Goal: Transaction & Acquisition: Purchase product/service

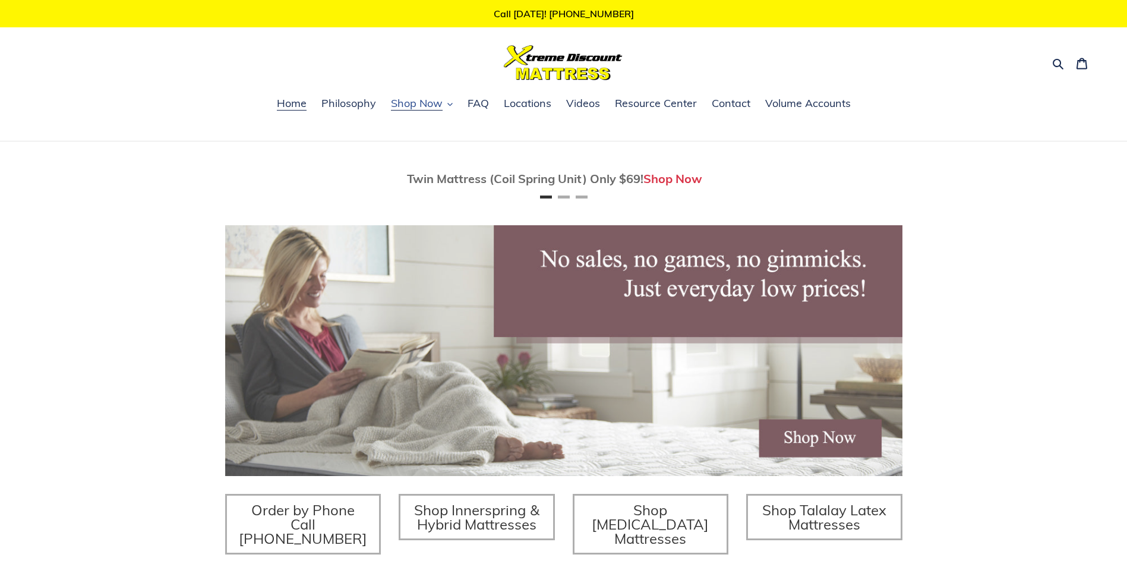
click at [416, 105] on span "Shop Now" at bounding box center [417, 103] width 52 height 14
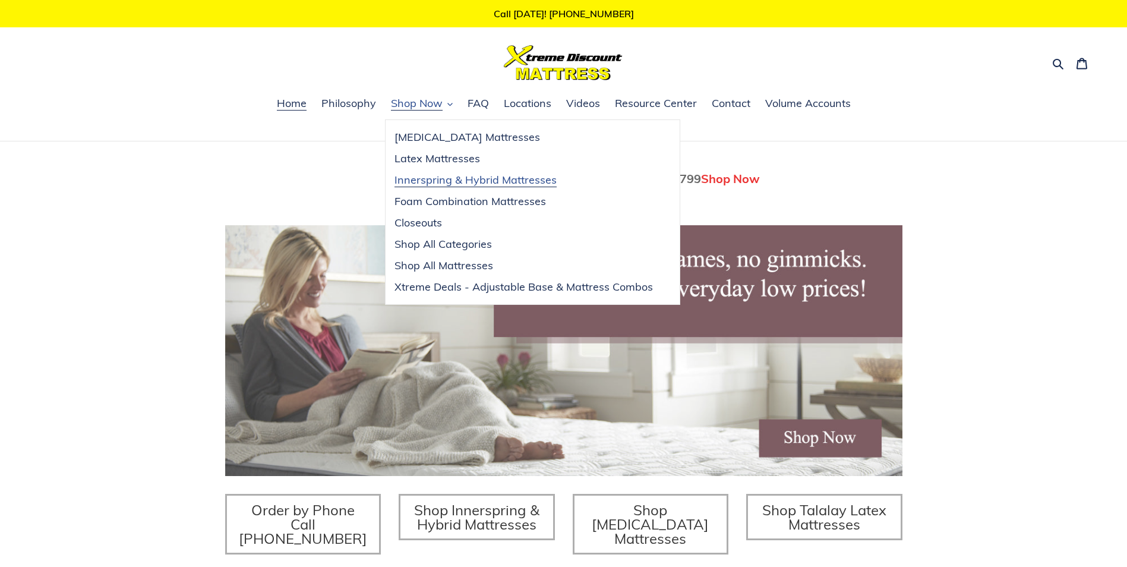
scroll to position [0, 677]
click at [444, 178] on span "Innerspring & Hybrid Mattresses" at bounding box center [475, 180] width 162 height 14
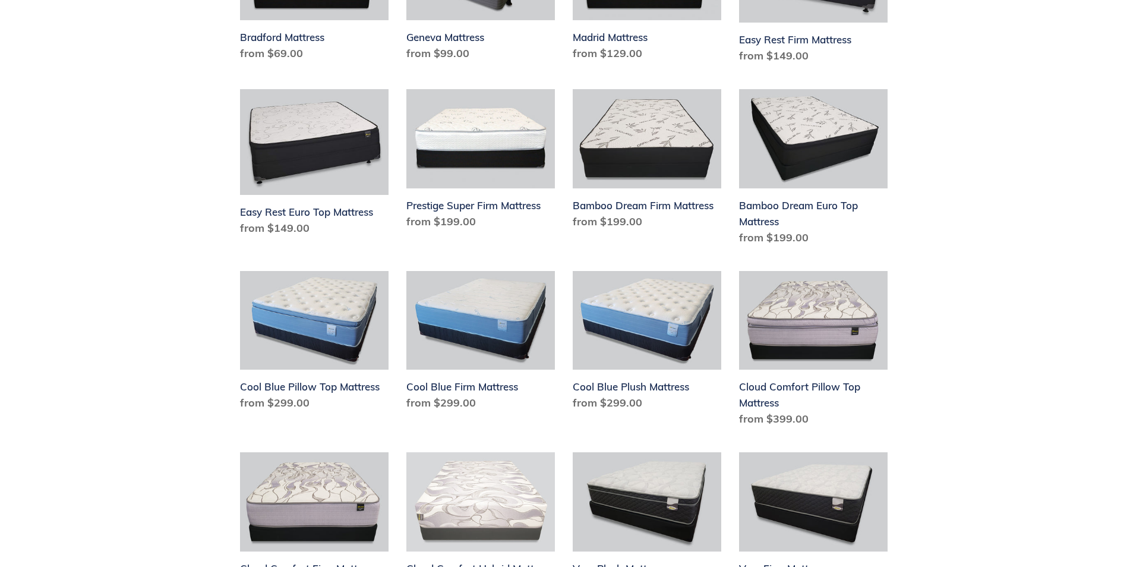
scroll to position [653, 0]
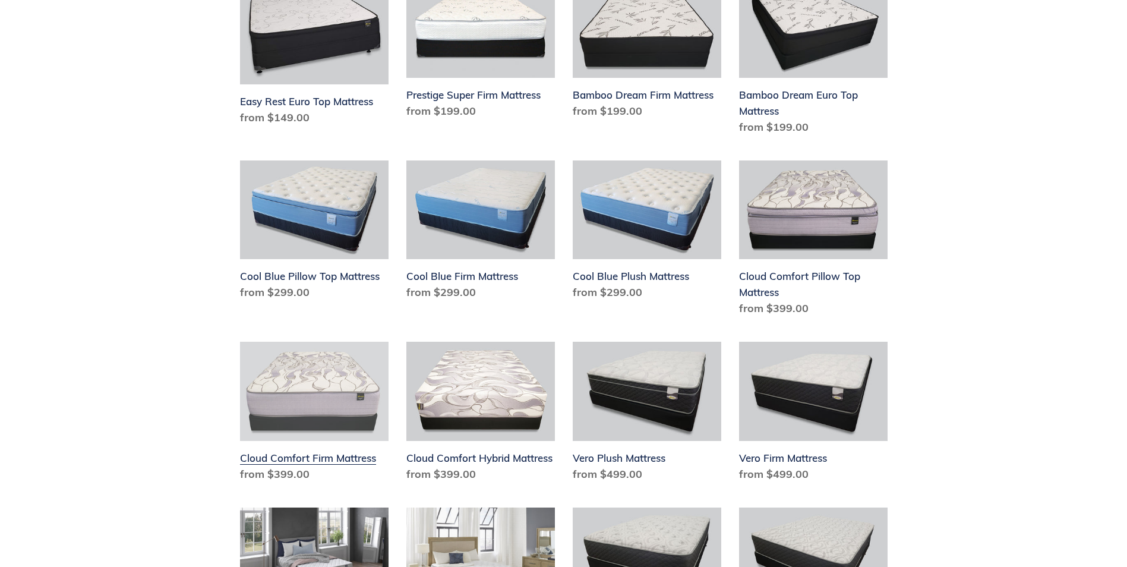
click at [291, 463] on link "Cloud Comfort Firm Mattress" at bounding box center [314, 413] width 148 height 145
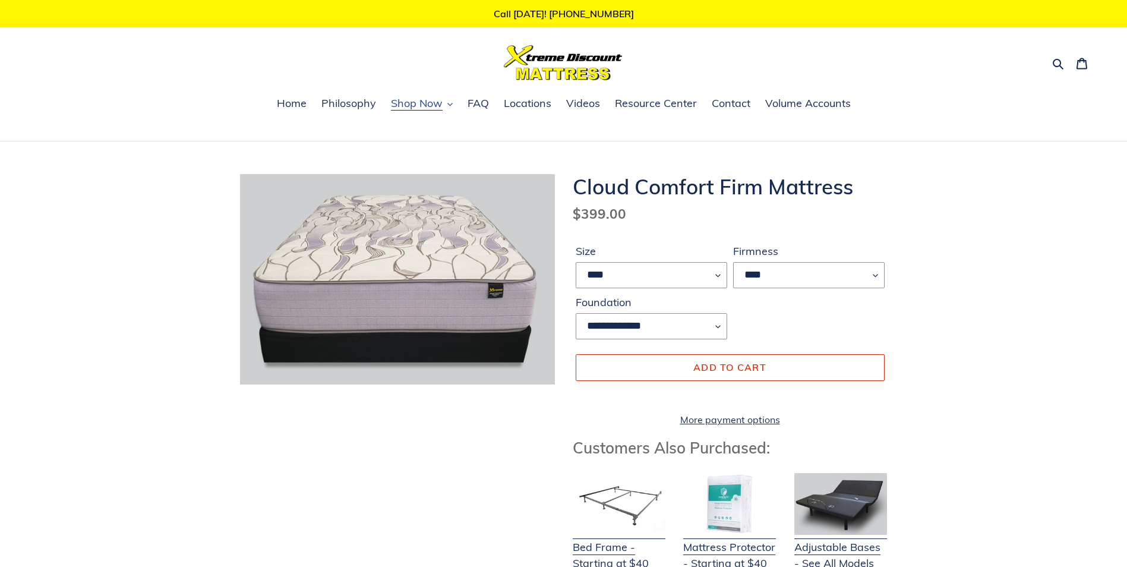
click at [420, 107] on span "Shop Now" at bounding box center [417, 103] width 52 height 14
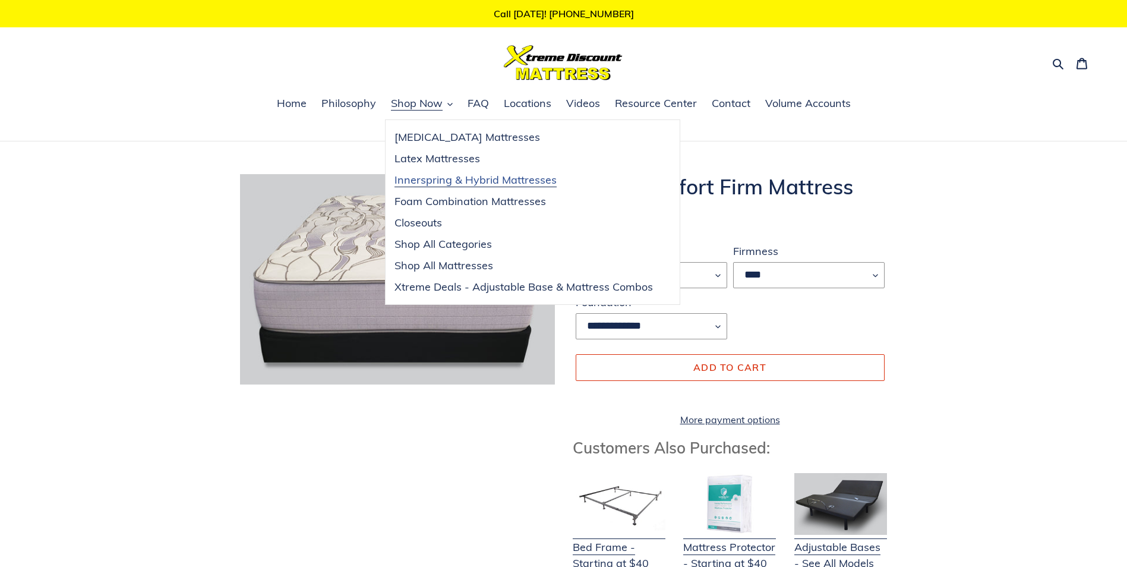
click at [435, 180] on span "Innerspring & Hybrid Mattresses" at bounding box center [475, 180] width 162 height 14
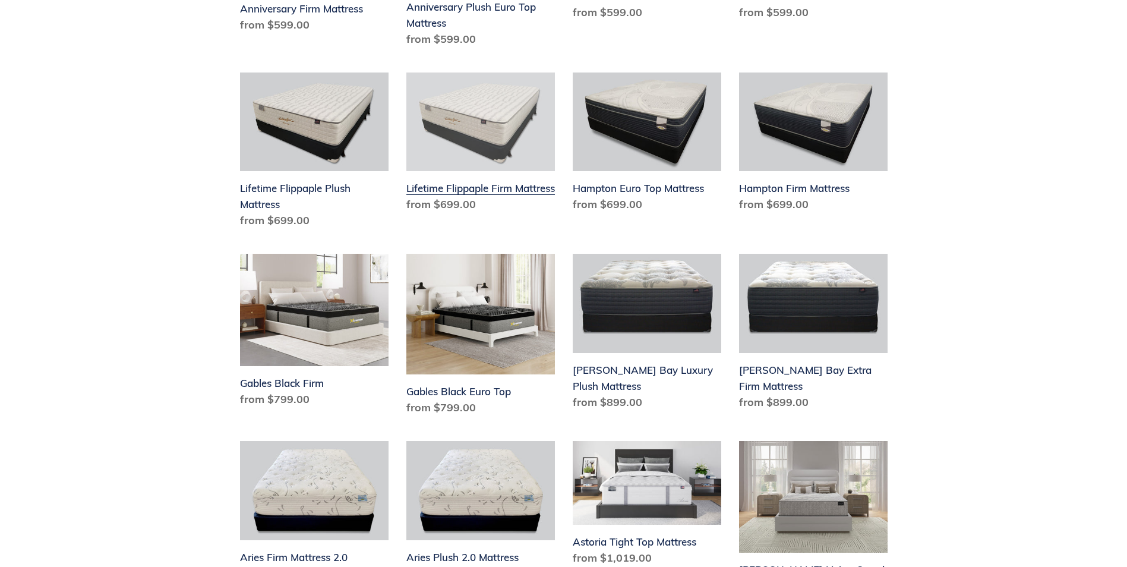
scroll to position [1306, 0]
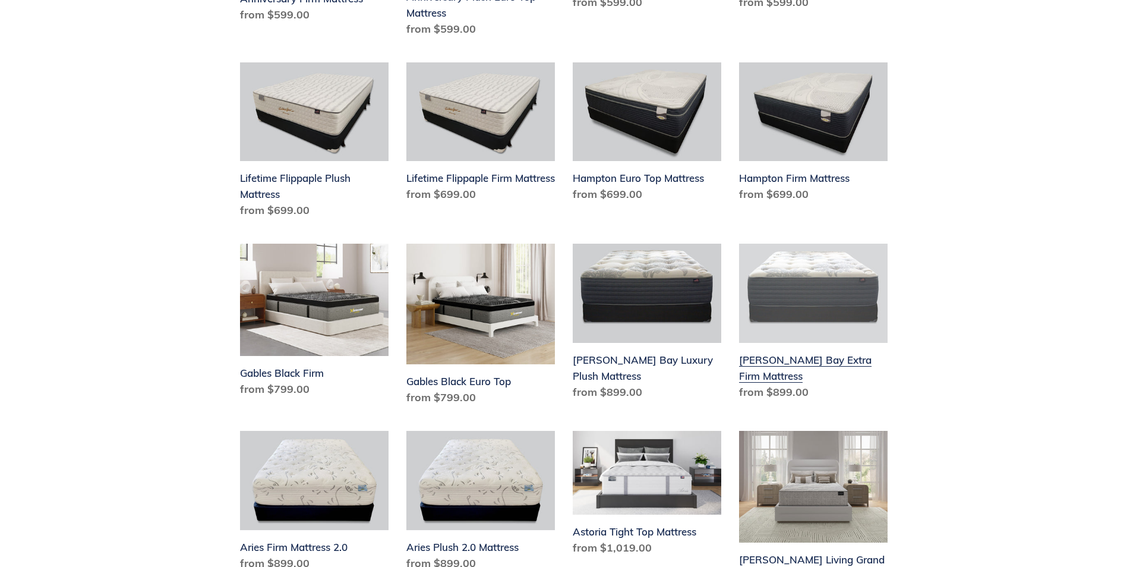
click at [766, 347] on link "[PERSON_NAME] Bay Extra Firm Mattress" at bounding box center [813, 323] width 148 height 161
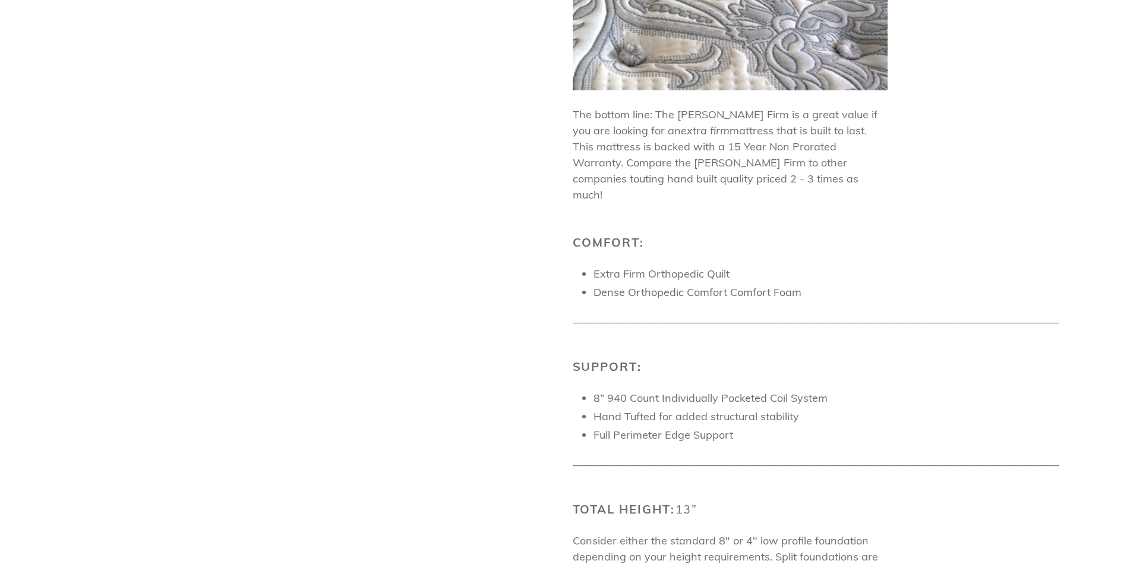
scroll to position [1128, 0]
